Goal: Information Seeking & Learning: Understand process/instructions

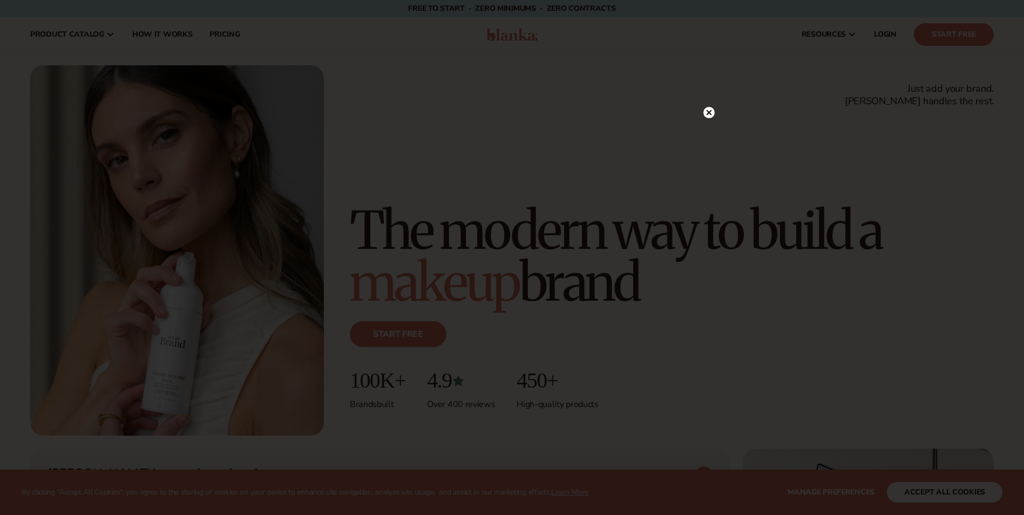
click at [711, 114] on icon at bounding box center [708, 112] width 5 height 5
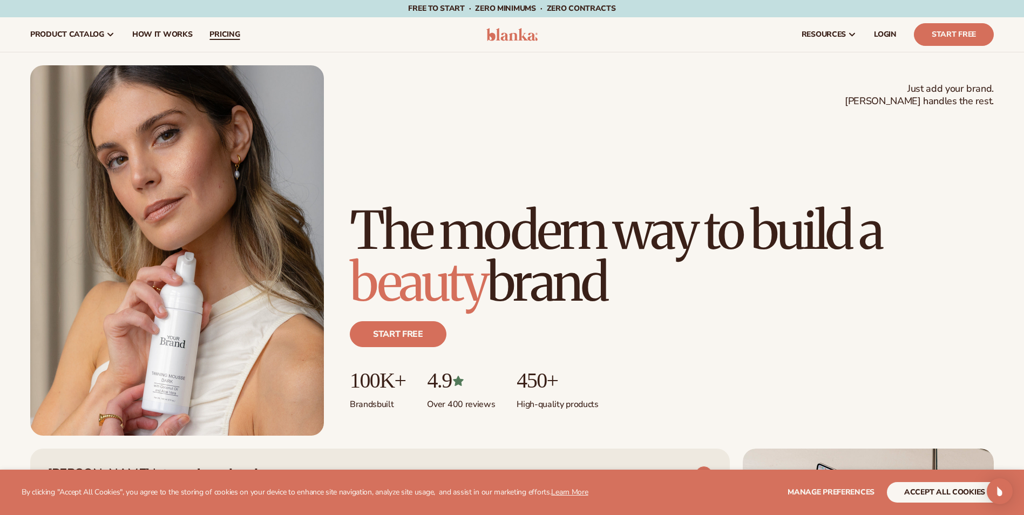
click at [226, 35] on span "pricing" at bounding box center [224, 34] width 30 height 9
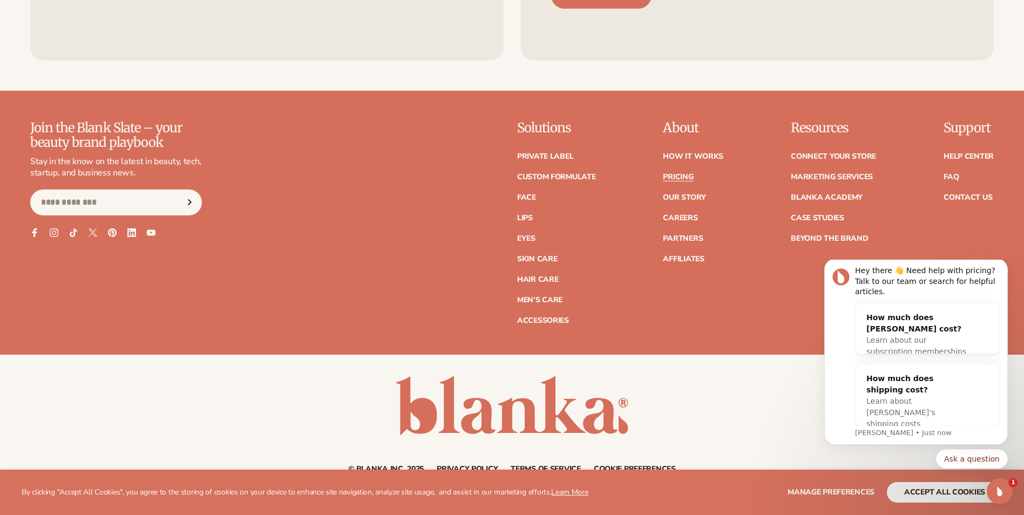
scroll to position [2398, 0]
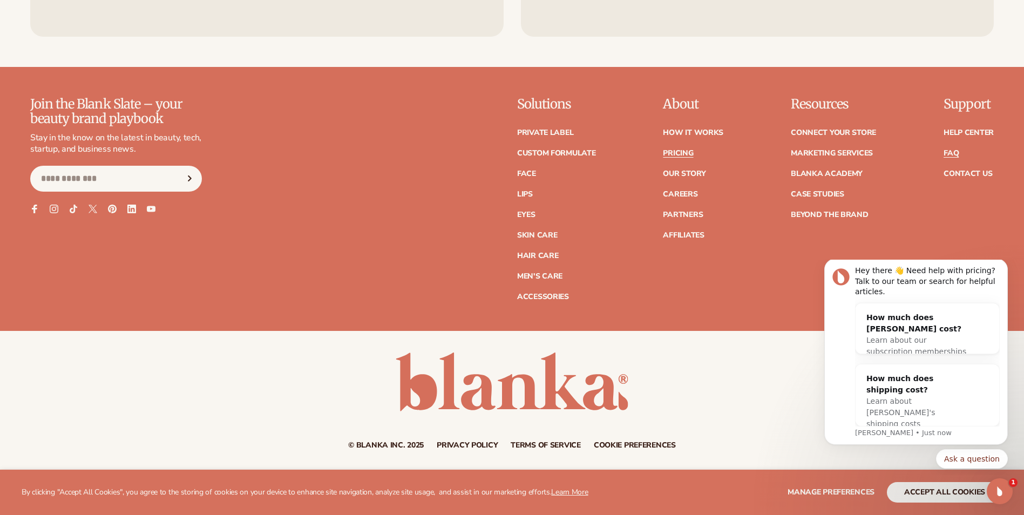
click at [951, 157] on link "FAQ" at bounding box center [951, 154] width 15 height 8
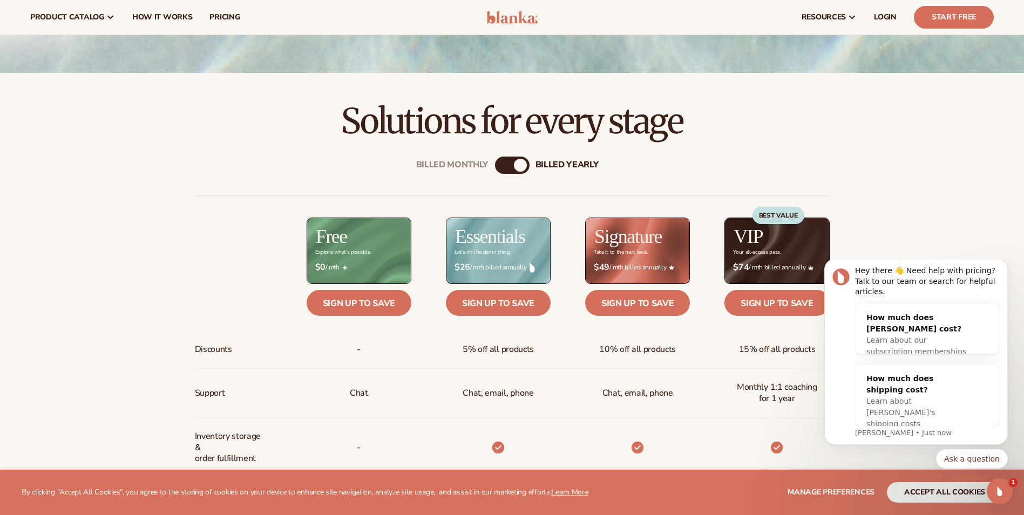
scroll to position [324, 0]
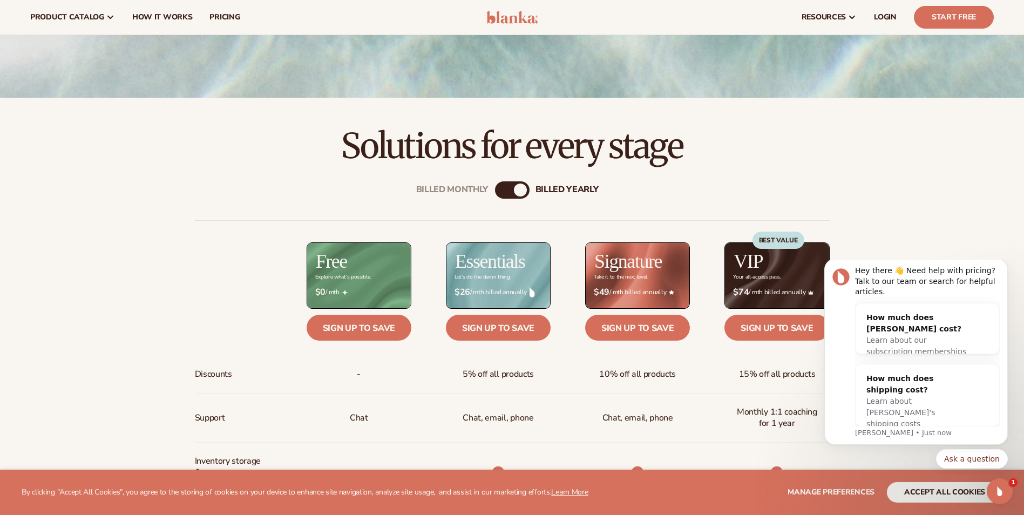
click at [501, 186] on div "Billed Monthly" at bounding box center [501, 190] width 13 height 13
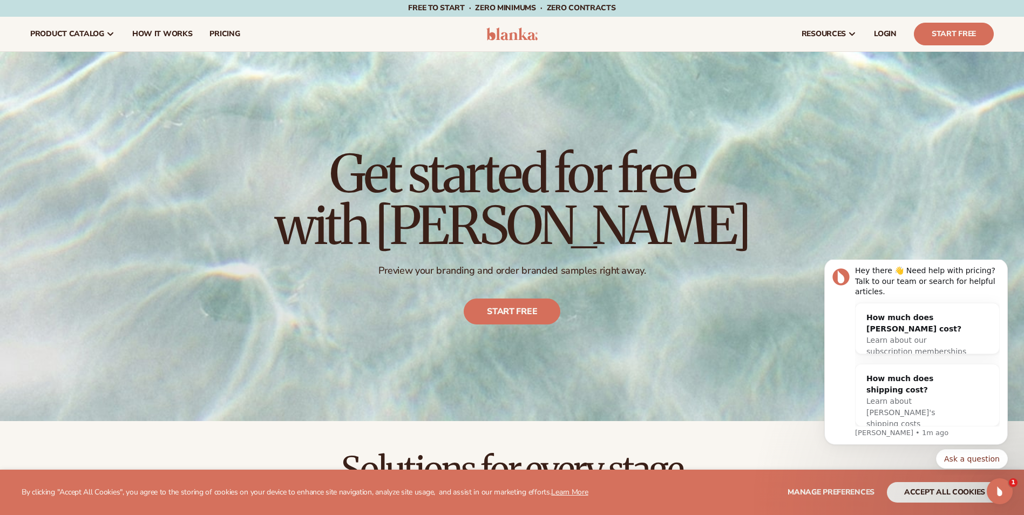
scroll to position [0, 0]
click at [163, 32] on span "How It Works" at bounding box center [162, 34] width 60 height 9
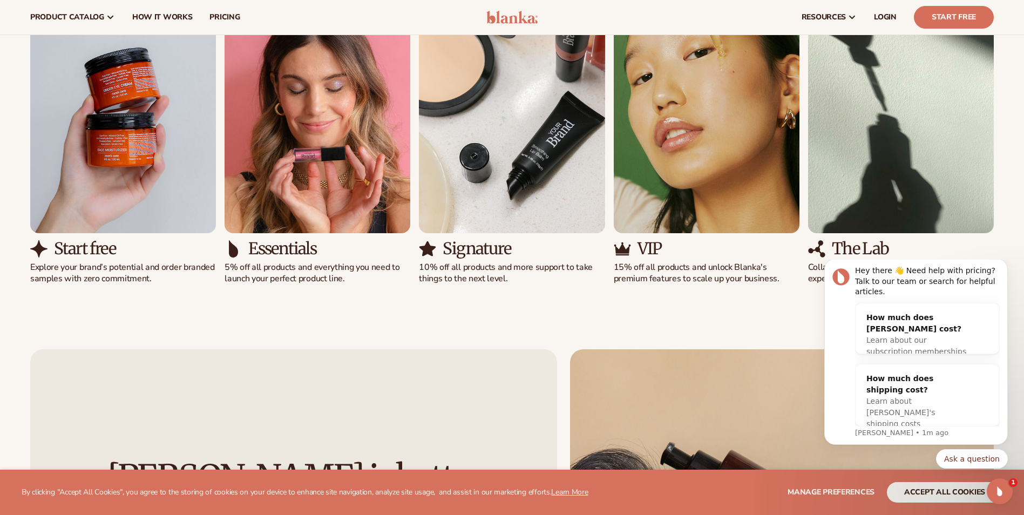
scroll to position [864, 0]
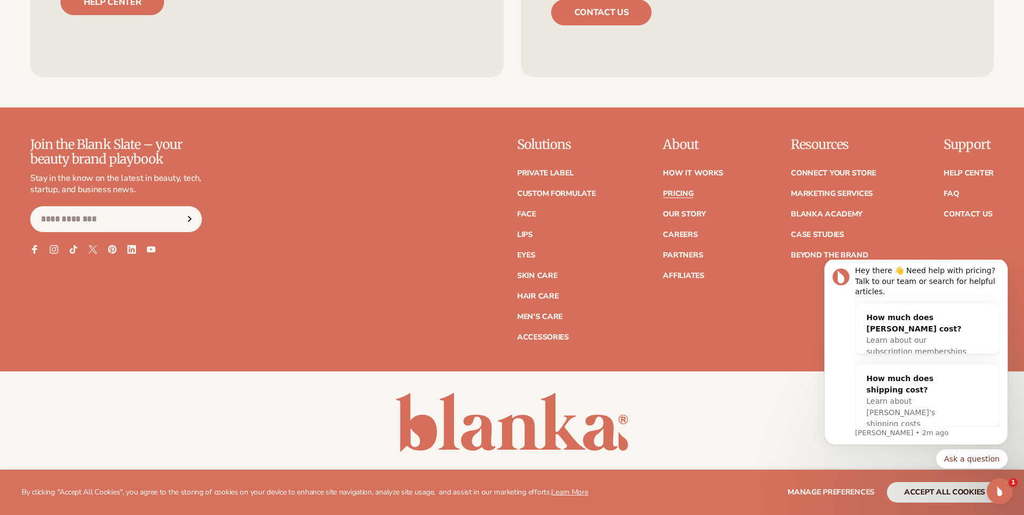
scroll to position [2398, 0]
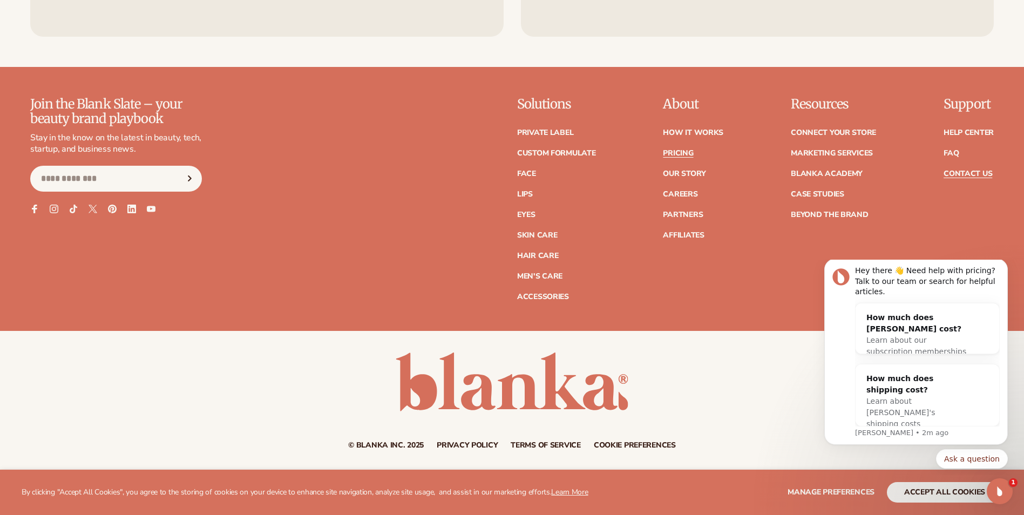
click at [979, 177] on link "Contact Us" at bounding box center [968, 174] width 49 height 8
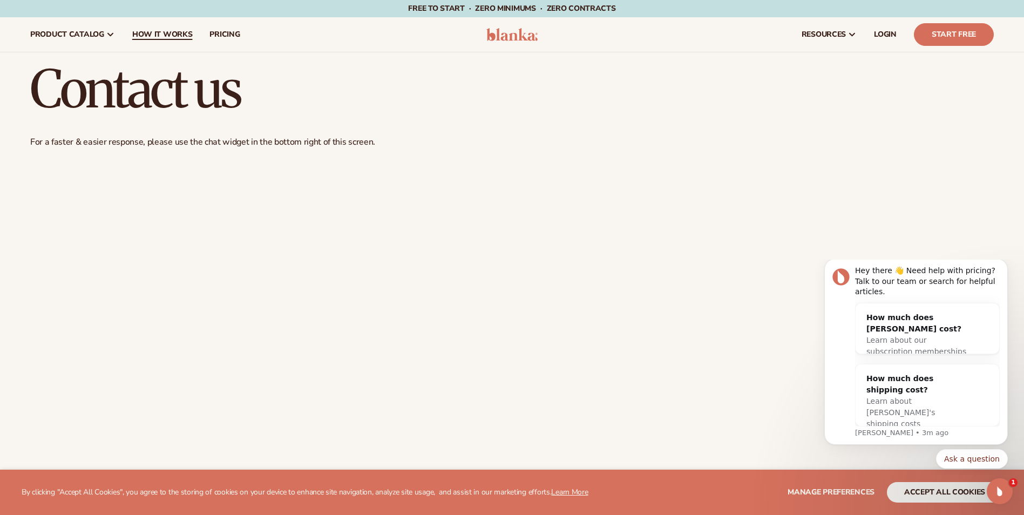
click at [155, 30] on span "How It Works" at bounding box center [162, 34] width 60 height 9
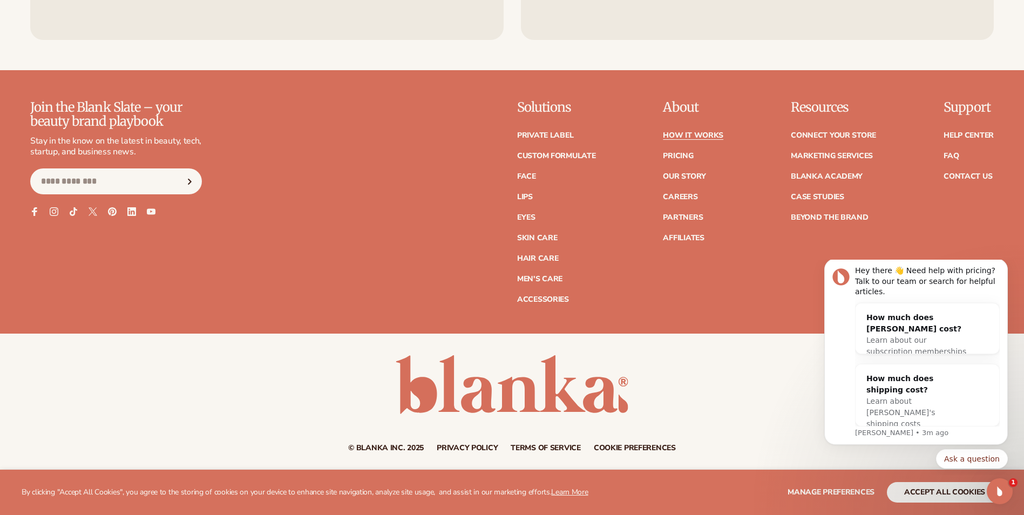
scroll to position [2815, 0]
